Goal: Find specific fact: Find specific fact

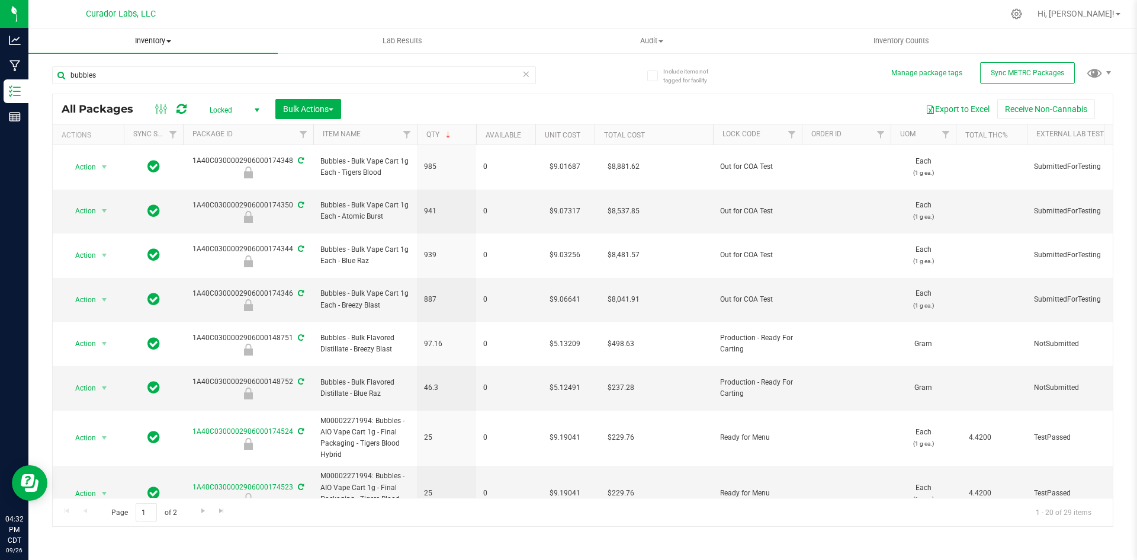
click at [265, 33] on uib-tab-heading "Inventory All packages All inventory Waste log Create inventory" at bounding box center [152, 40] width 249 height 25
drag, startPoint x: 390, startPoint y: 198, endPoint x: 319, endPoint y: 187, distance: 71.9
click at [319, 189] on td "Bubbles - Bulk Vape Cart 1g Each - Atomic Burst" at bounding box center [365, 211] width 104 height 44
copy span "Bubbles - Bulk Vape Cart 1g Each - Atomic Burst"
drag, startPoint x: 192, startPoint y: 187, endPoint x: 293, endPoint y: 187, distance: 100.7
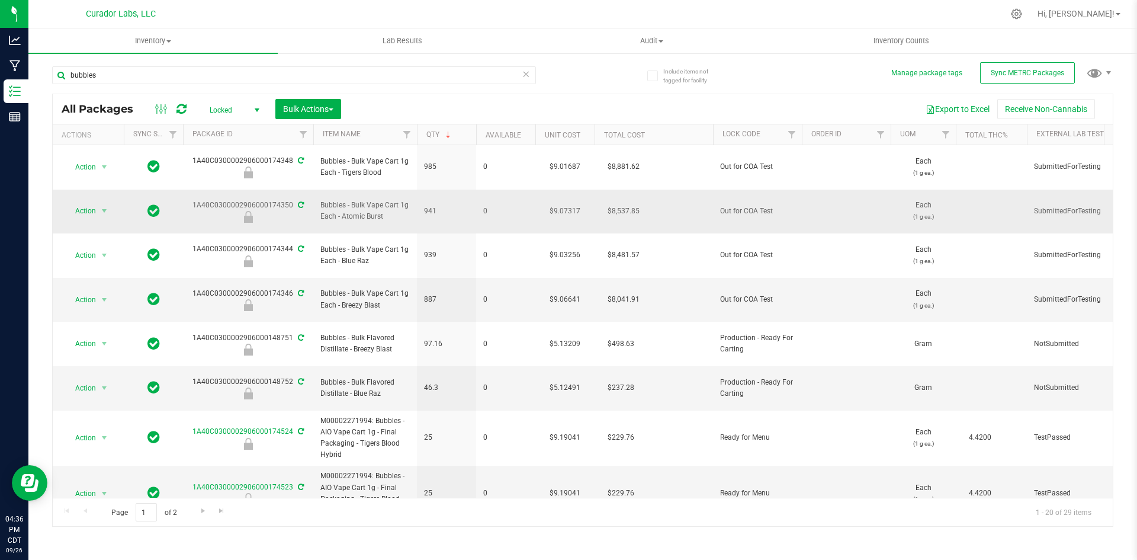
click at [293, 200] on div "1A40C0300002906000174350" at bounding box center [248, 211] width 134 height 23
copy div "1A40C0300002906000174350"
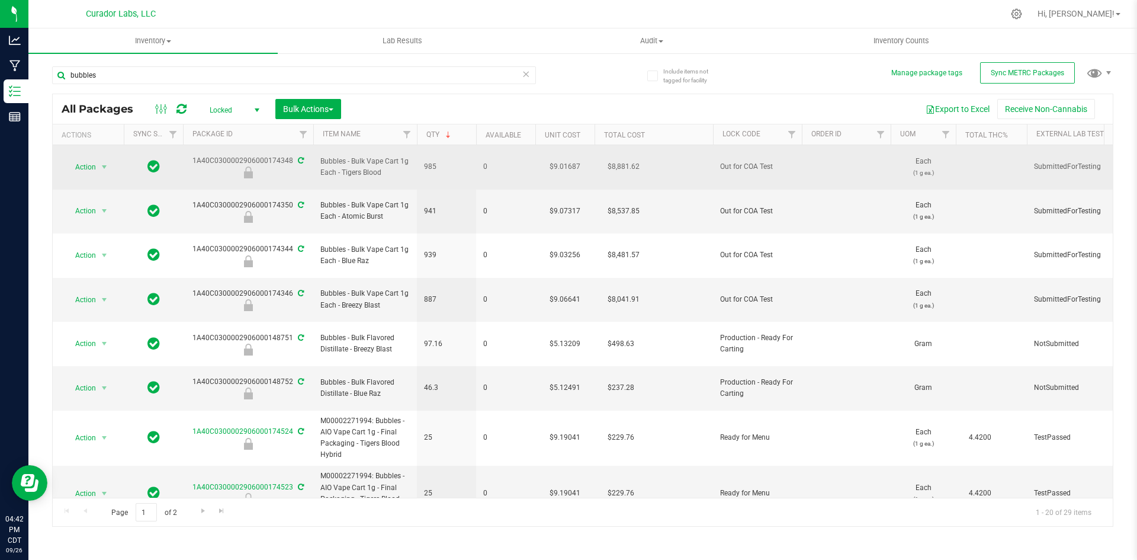
drag, startPoint x: 384, startPoint y: 168, endPoint x: 322, endPoint y: 155, distance: 62.9
click at [322, 156] on span "Bubbles - Bulk Vape Cart 1g Each - Tigers Blood" at bounding box center [364, 167] width 89 height 23
copy span "Bubbles - Bulk Vape Cart 1g Each - Tigers Blood"
drag, startPoint x: 189, startPoint y: 152, endPoint x: 290, endPoint y: 155, distance: 101.3
click at [290, 155] on div "1A40C0300002906000174348" at bounding box center [248, 166] width 134 height 23
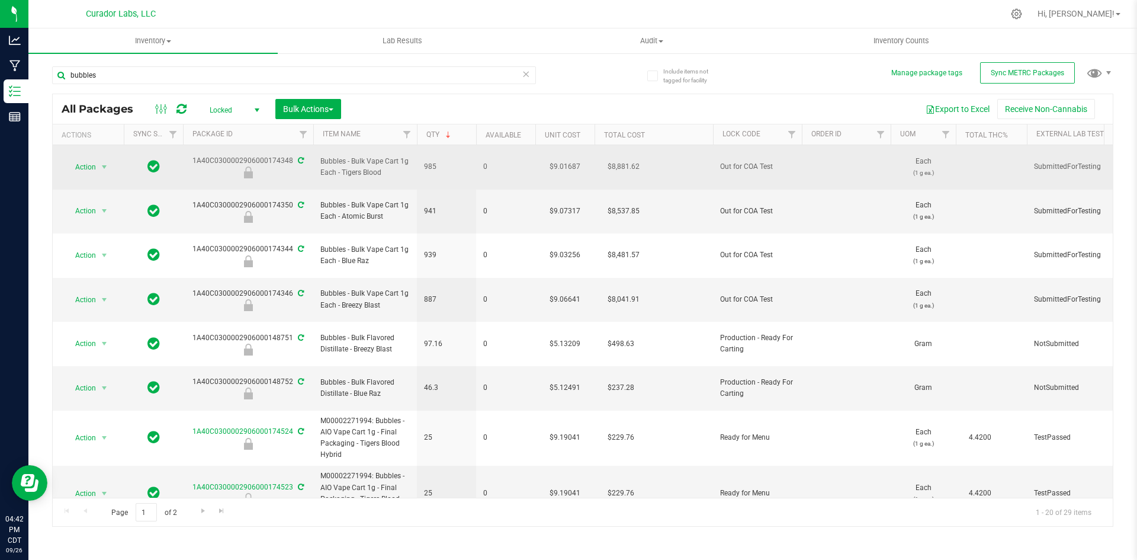
copy div "1A40C0300002906000174348"
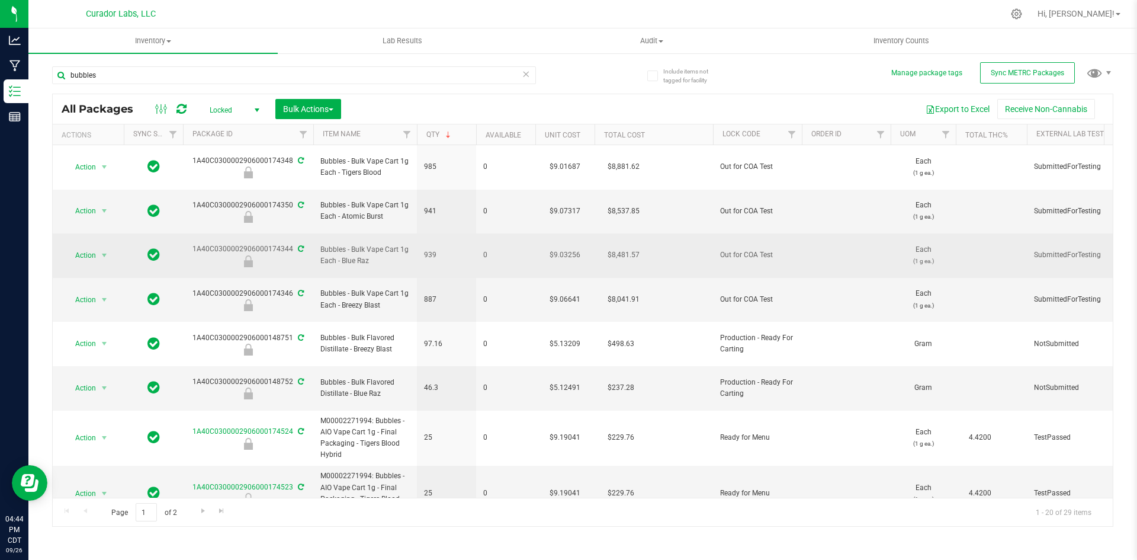
drag, startPoint x: 371, startPoint y: 233, endPoint x: 322, endPoint y: 219, distance: 51.7
click at [322, 244] on span "Bubbles - Bulk Vape Cart 1g Each - Blue Raz" at bounding box center [364, 255] width 89 height 23
copy span "Bubbles - Bulk Vape Cart 1g Each - Blue Raz"
drag, startPoint x: 187, startPoint y: 223, endPoint x: 284, endPoint y: 223, distance: 97.1
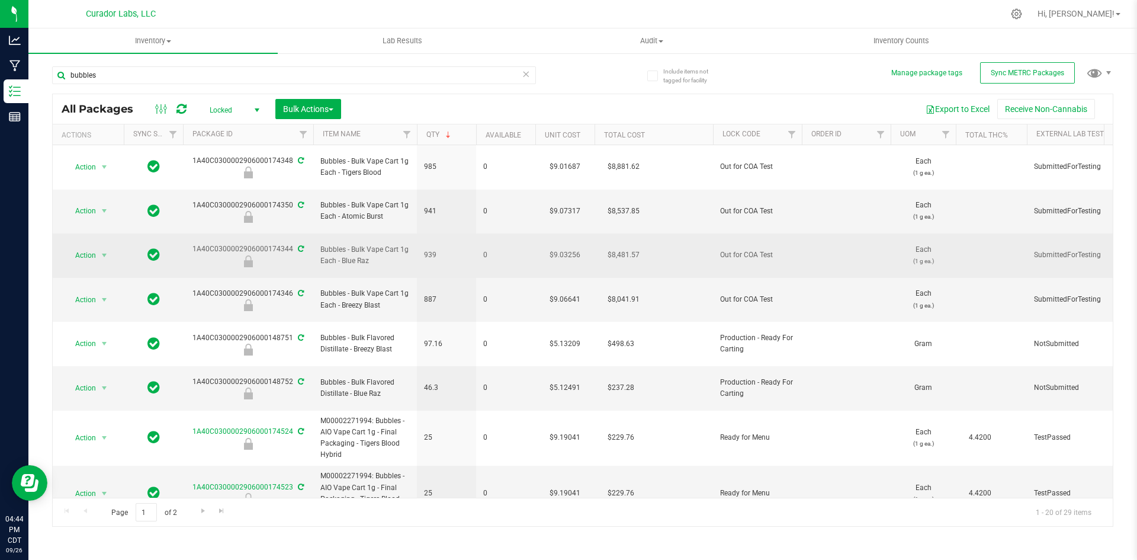
click at [293, 243] on div "1A40C0300002906000174344" at bounding box center [248, 254] width 134 height 23
copy div "1A40C0300002906000174344"
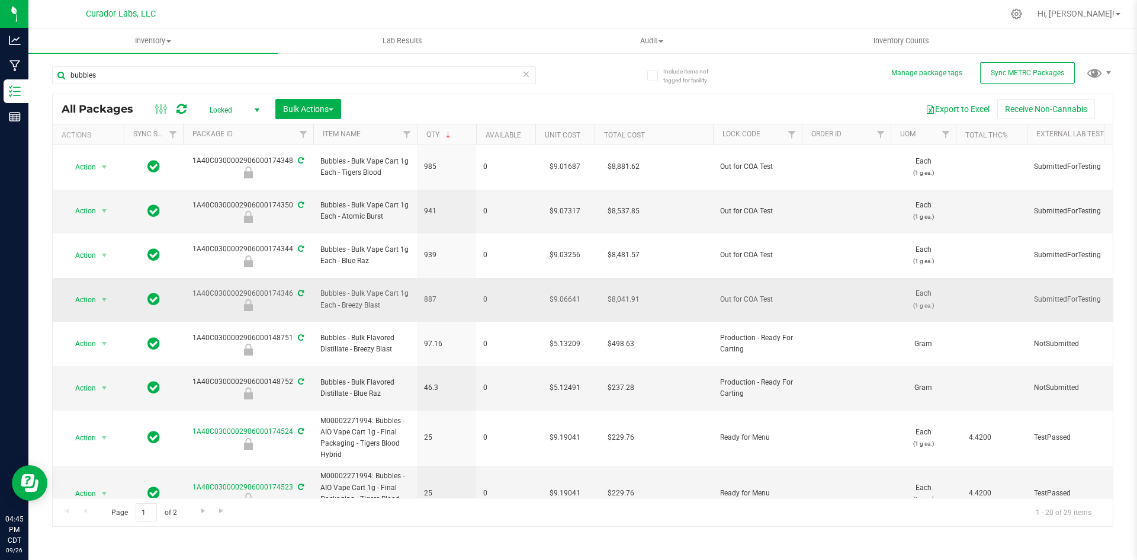
drag, startPoint x: 385, startPoint y: 266, endPoint x: 323, endPoint y: 252, distance: 63.2
click at [323, 288] on span "Bubbles - Bulk Vape Cart 1g Each - Breezy Blast" at bounding box center [364, 299] width 89 height 23
click at [383, 288] on span "Bubbles - Bulk Vape Cart 1g Each - Breezy Blast" at bounding box center [364, 299] width 89 height 23
drag, startPoint x: 383, startPoint y: 269, endPoint x: 303, endPoint y: 253, distance: 80.8
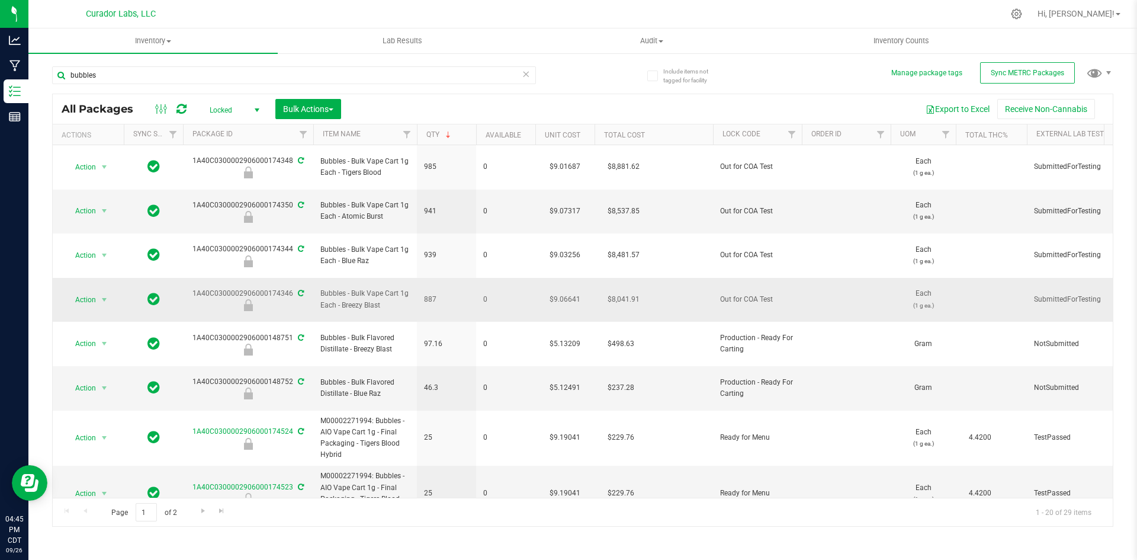
copy tr "Bubbles - Bulk Vape Cart 1g Each - Breezy Blast"
drag, startPoint x: 194, startPoint y: 255, endPoint x: 290, endPoint y: 254, distance: 96.5
click at [290, 288] on div "1A40C0300002906000174346" at bounding box center [248, 299] width 134 height 23
drag, startPoint x: 382, startPoint y: 264, endPoint x: 320, endPoint y: 252, distance: 63.3
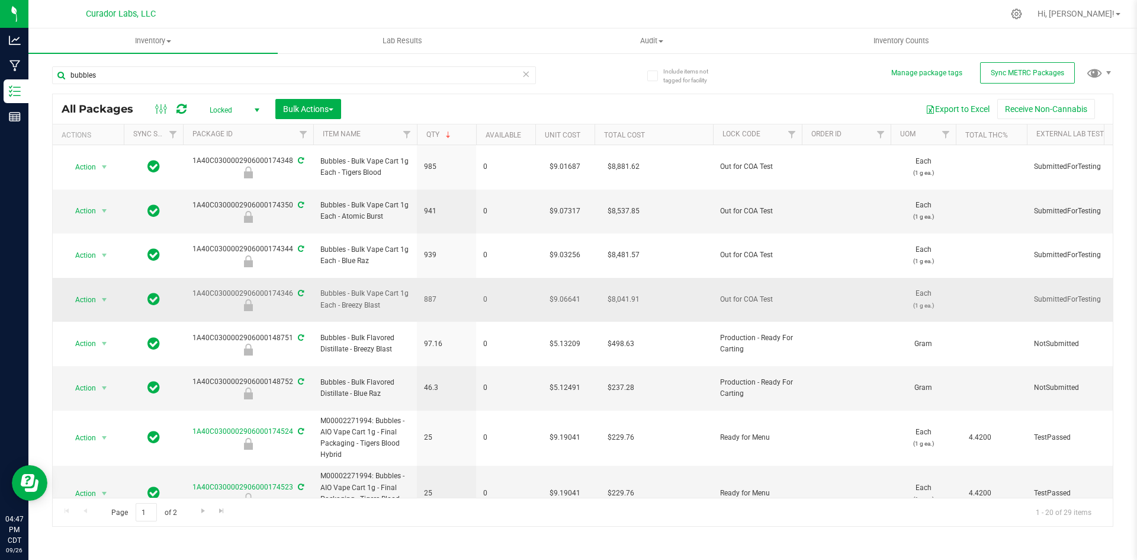
click at [320, 278] on td "Bubbles - Bulk Vape Cart 1g Each - Breezy Blast" at bounding box center [365, 300] width 104 height 44
click at [303, 11] on div at bounding box center [607, 13] width 791 height 23
click at [447, 278] on td "887" at bounding box center [446, 300] width 59 height 44
